Goal: Task Accomplishment & Management: Manage account settings

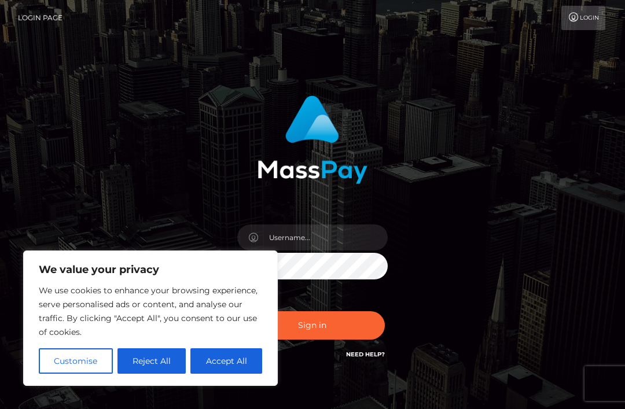
click at [256, 360] on button "Accept All" at bounding box center [226, 360] width 72 height 25
checkbox input "true"
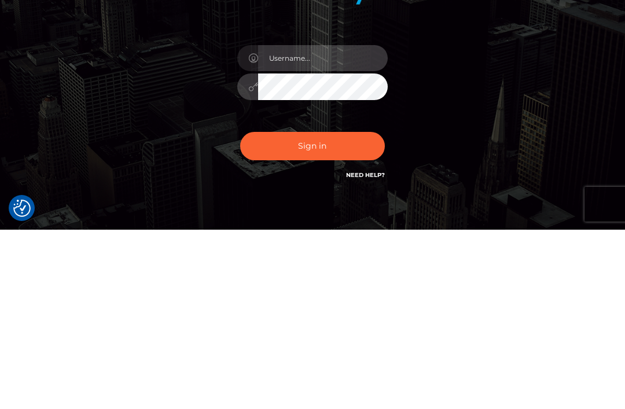
click at [348, 224] on input "text" at bounding box center [323, 237] width 130 height 26
type input "[EMAIL_ADDRESS][DOMAIN_NAME]"
click at [366, 311] on button "Sign in" at bounding box center [312, 325] width 145 height 28
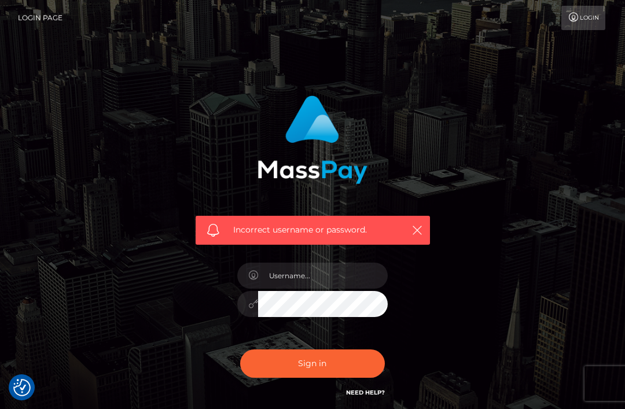
checkbox input "true"
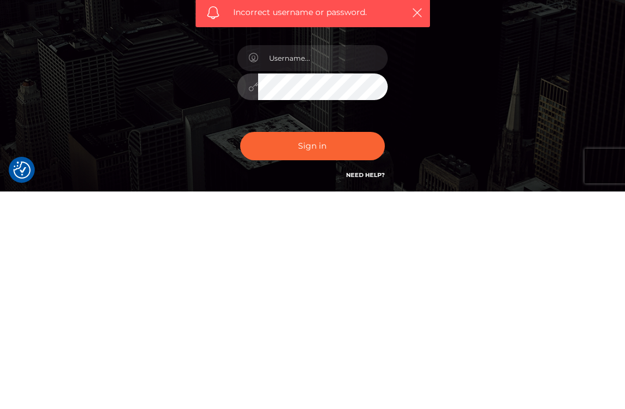
scroll to position [96, 0]
